Goal: Browse casually

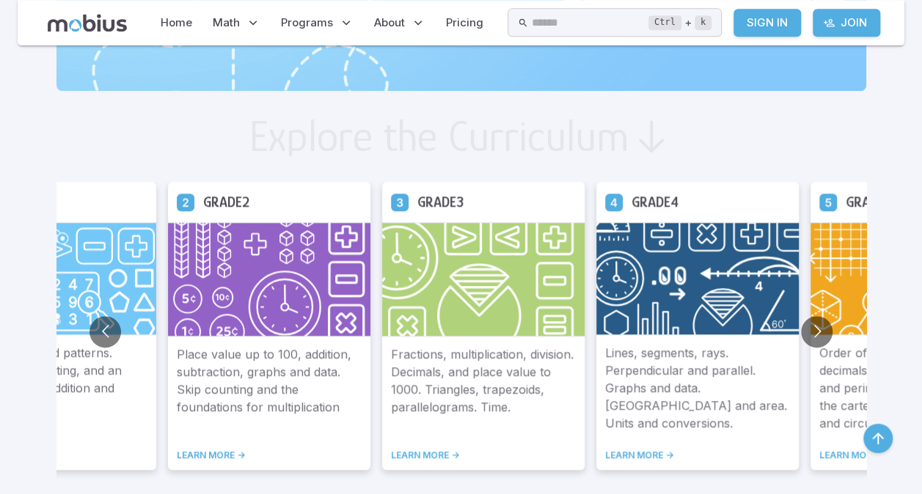
scroll to position [751, 0]
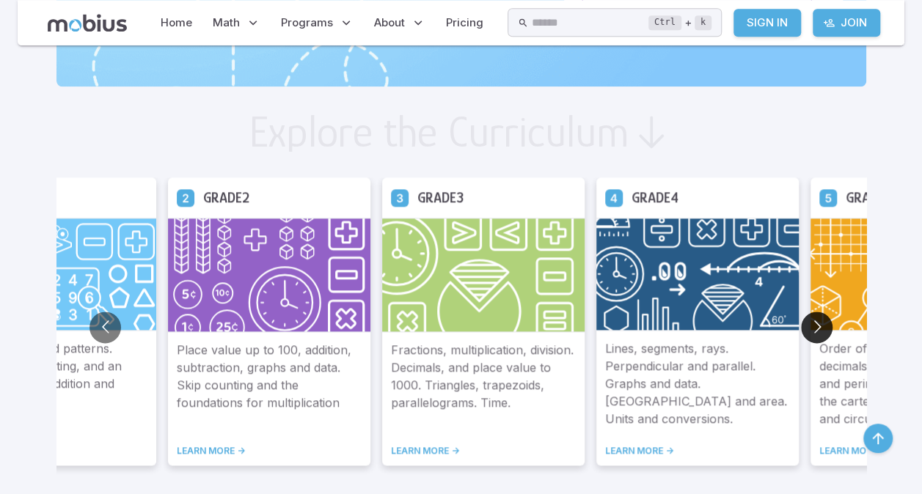
click at [812, 331] on button "Go to next slide" at bounding box center [817, 328] width 32 height 32
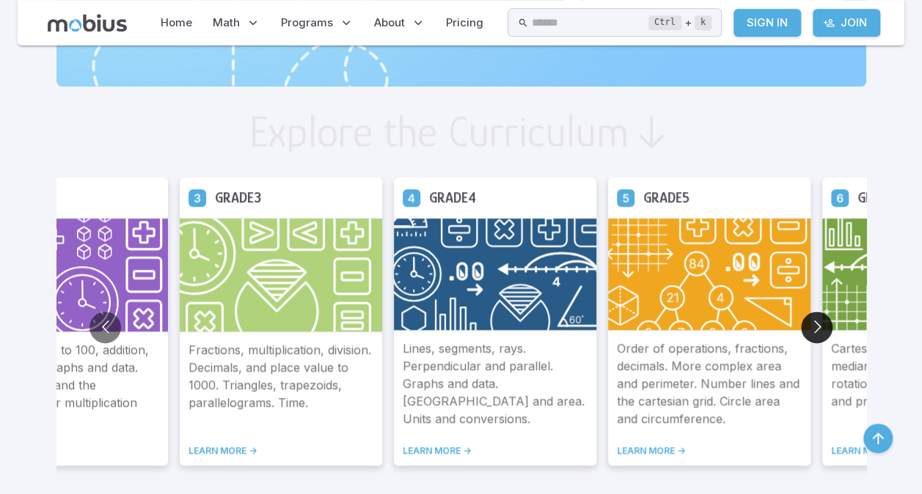
click at [812, 331] on button "Go to next slide" at bounding box center [817, 328] width 32 height 32
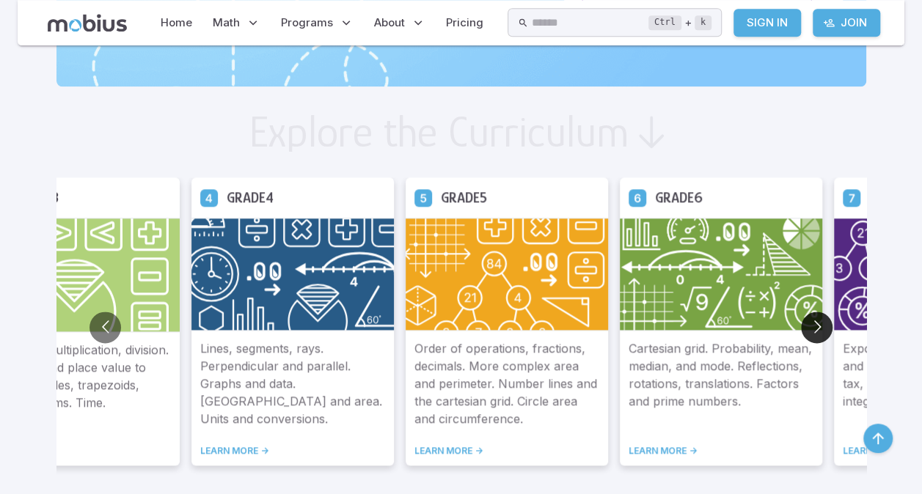
click at [812, 331] on button "Go to next slide" at bounding box center [817, 328] width 32 height 32
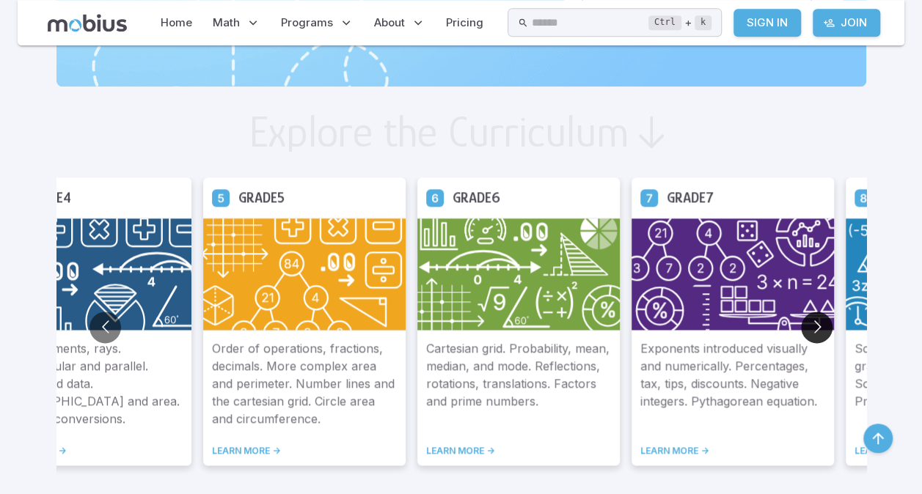
click at [812, 331] on button "Go to next slide" at bounding box center [817, 328] width 32 height 32
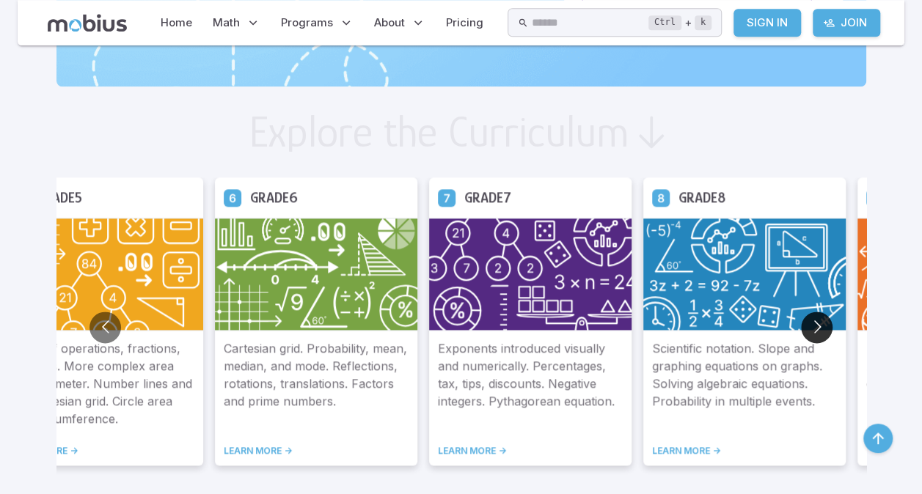
click at [812, 331] on button "Go to next slide" at bounding box center [817, 328] width 32 height 32
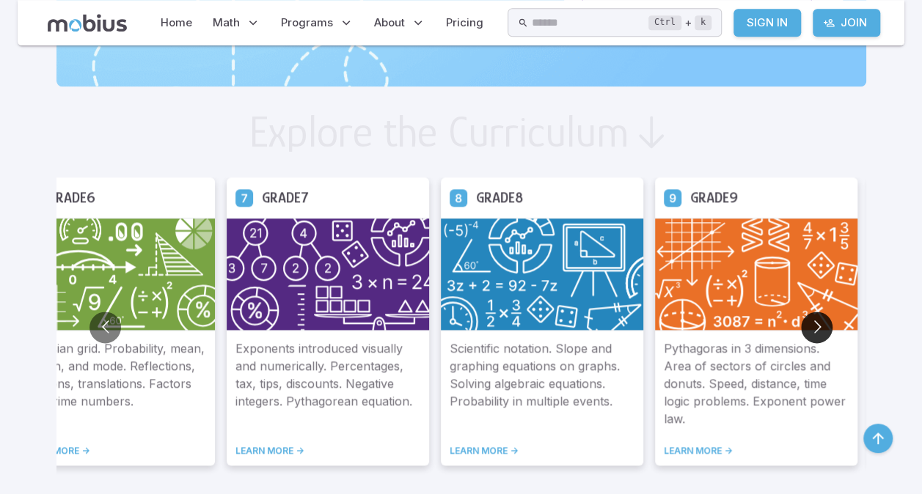
click at [812, 331] on button "Go to next slide" at bounding box center [817, 328] width 32 height 32
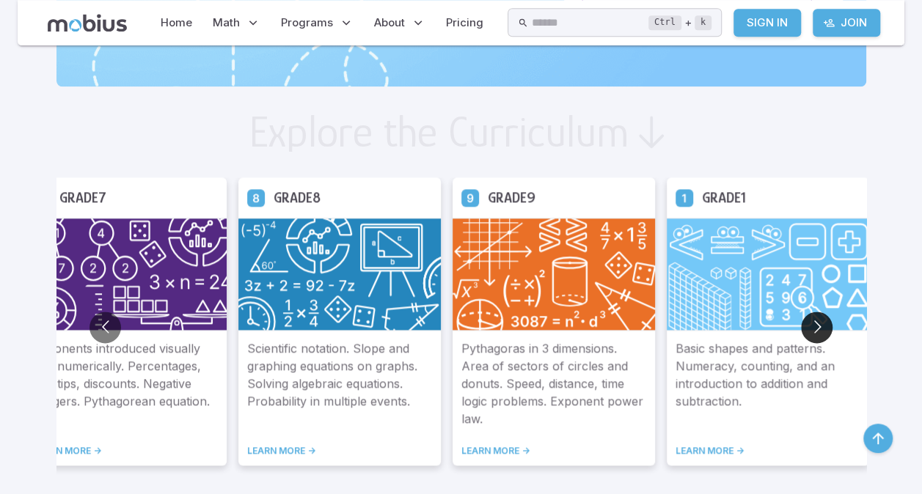
click at [812, 331] on button "Go to next slide" at bounding box center [817, 328] width 32 height 32
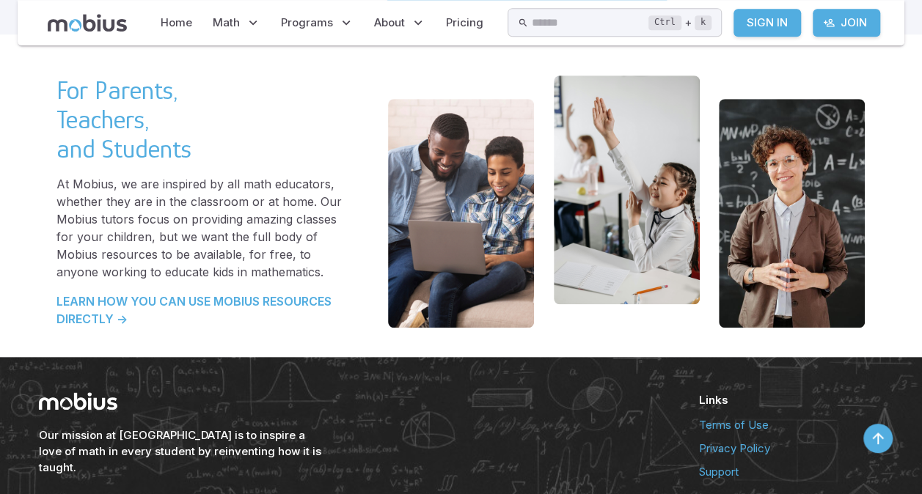
scroll to position [3138, 0]
